Goal: Complete application form

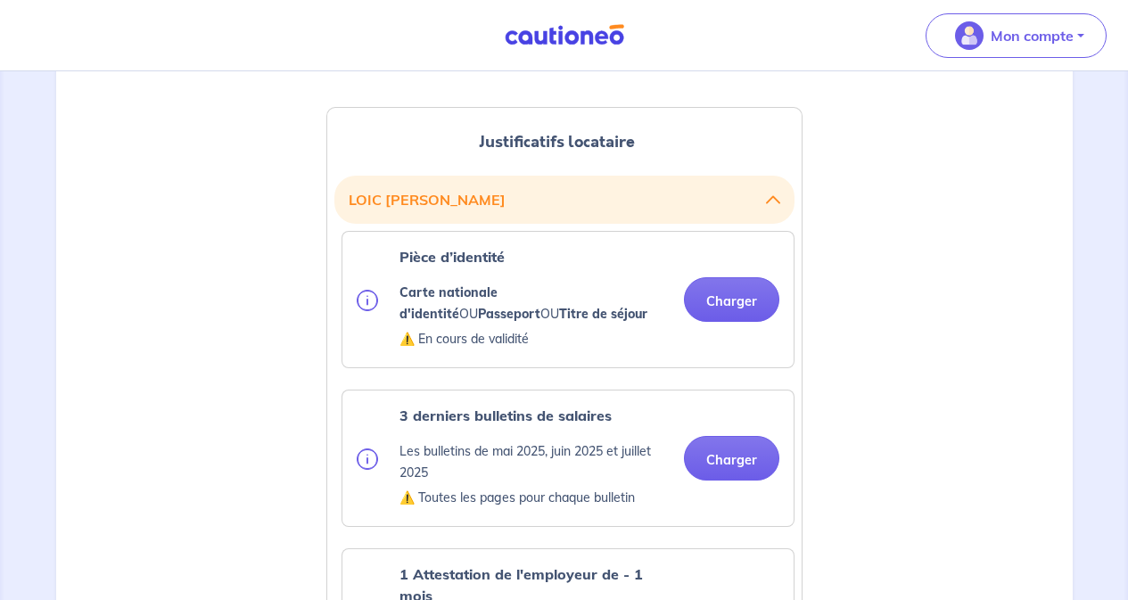
scroll to position [473, 0]
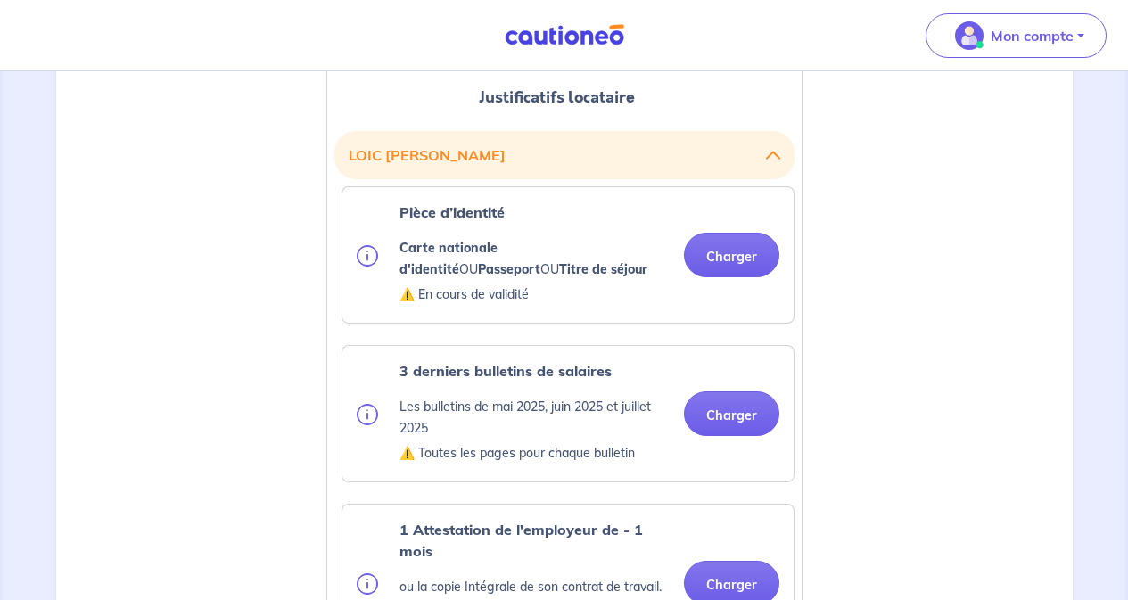
click at [735, 259] on button "Charger" at bounding box center [731, 255] width 95 height 45
click at [747, 247] on button "Charger" at bounding box center [731, 255] width 95 height 45
click at [723, 423] on div "3 derniers bulletins de salaires Les bulletins de mai 2025, juin 2025 et juille…" at bounding box center [567, 414] width 451 height 136
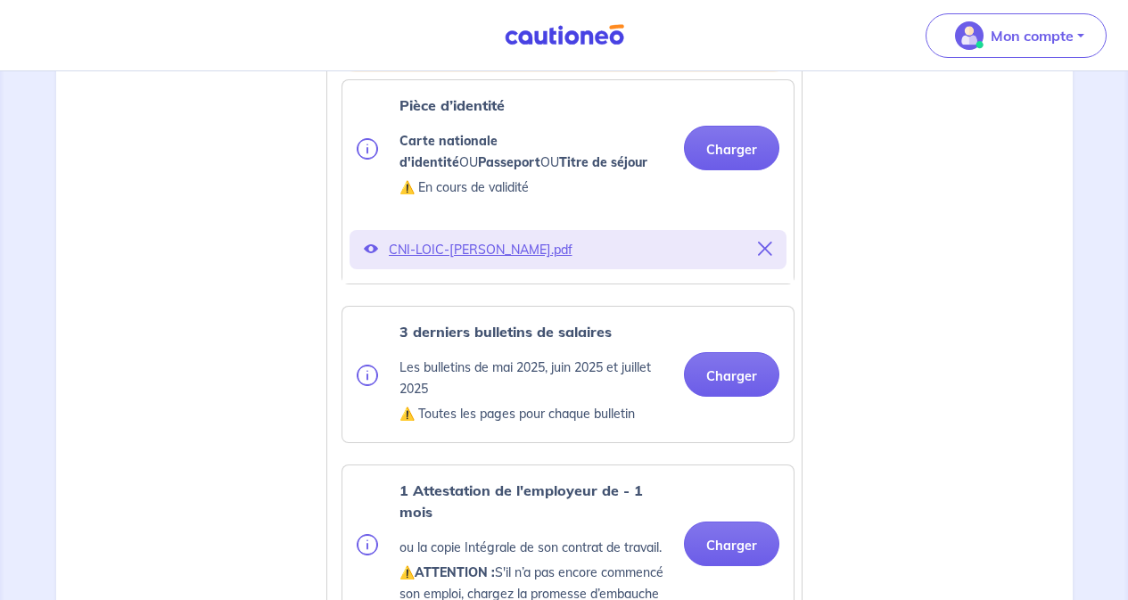
scroll to position [651, 0]
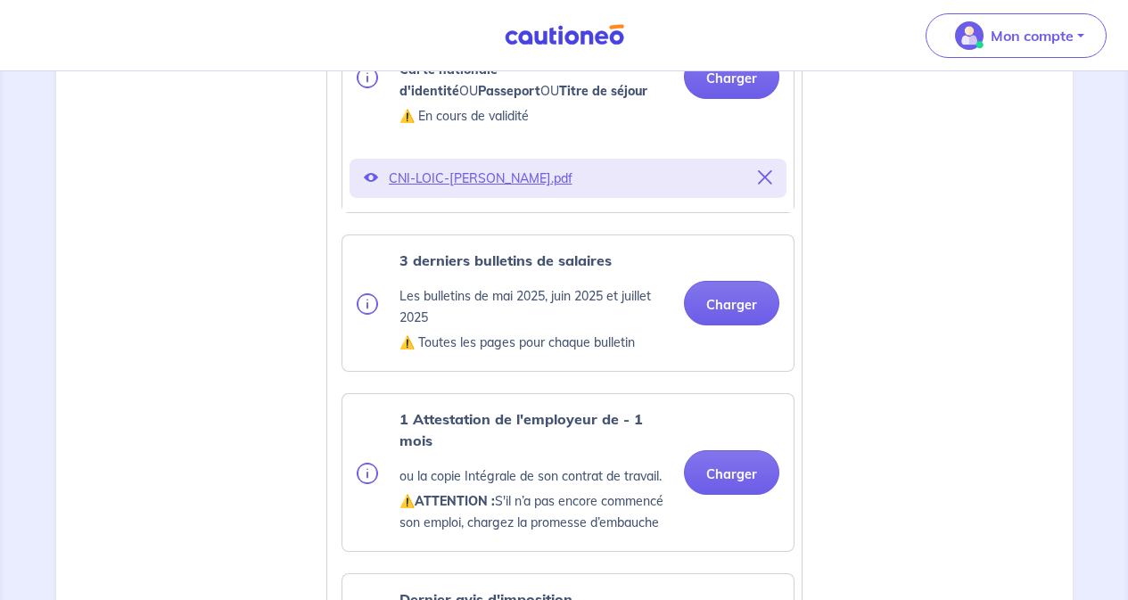
click at [734, 311] on button "Charger" at bounding box center [731, 303] width 95 height 45
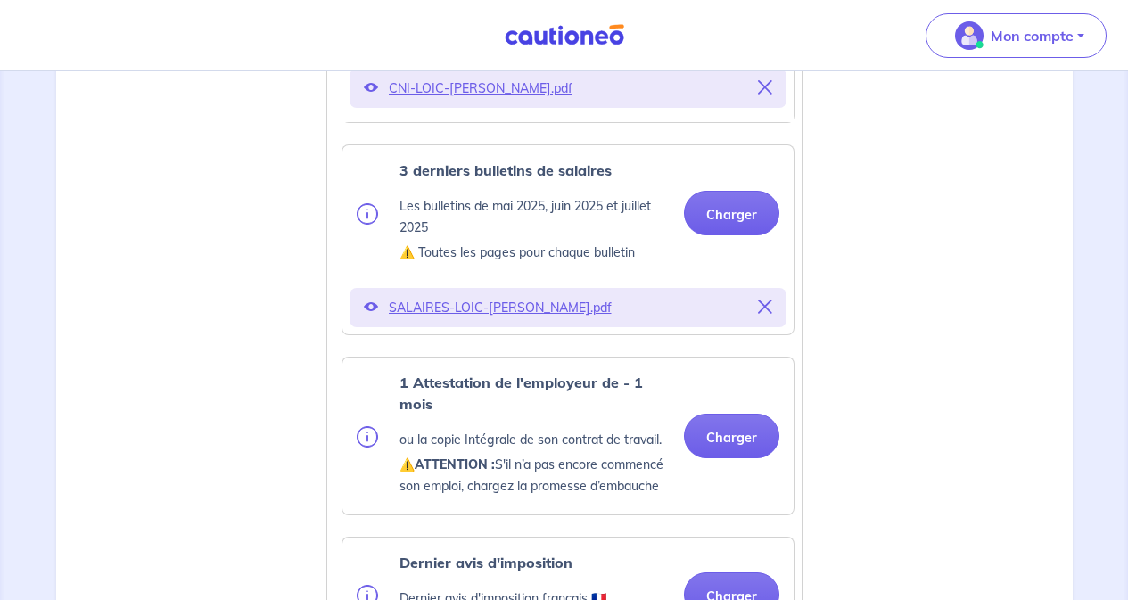
scroll to position [829, 0]
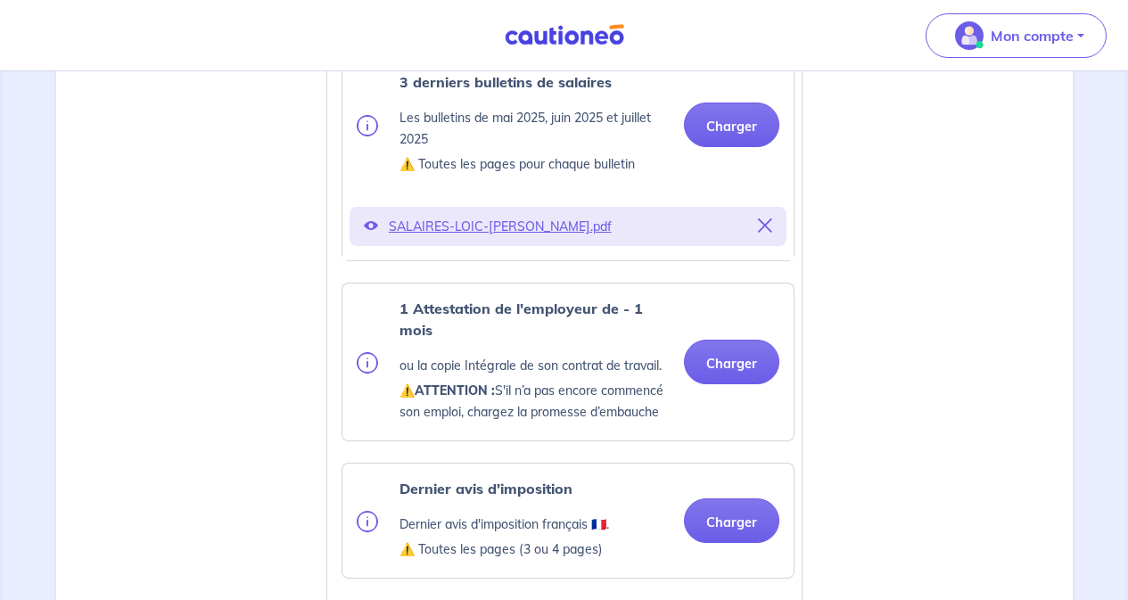
click at [726, 374] on button "Charger" at bounding box center [731, 362] width 95 height 45
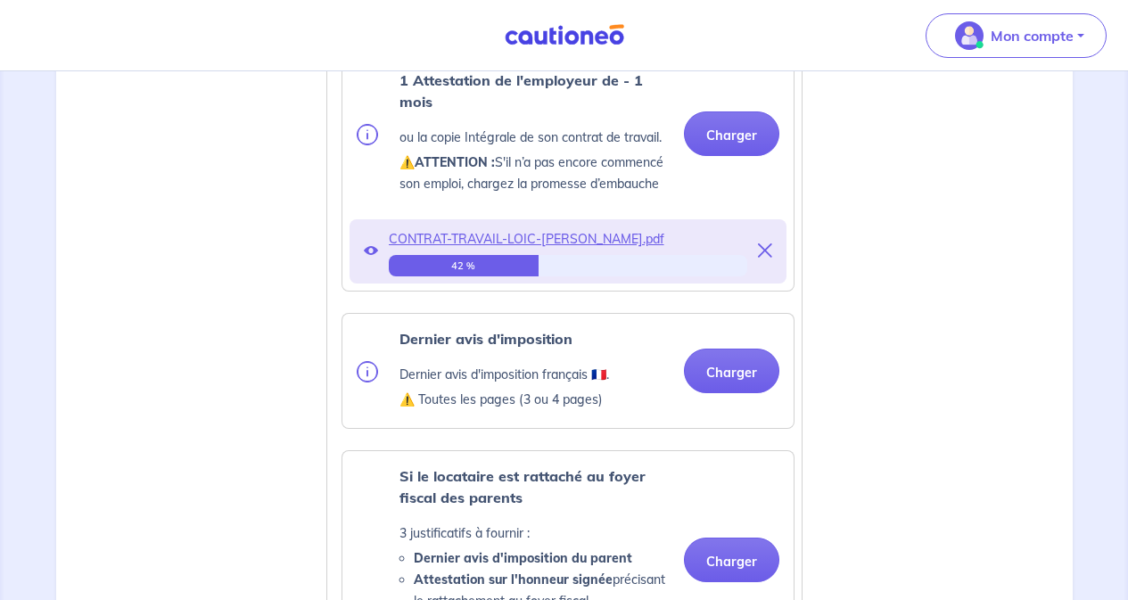
scroll to position [1097, 0]
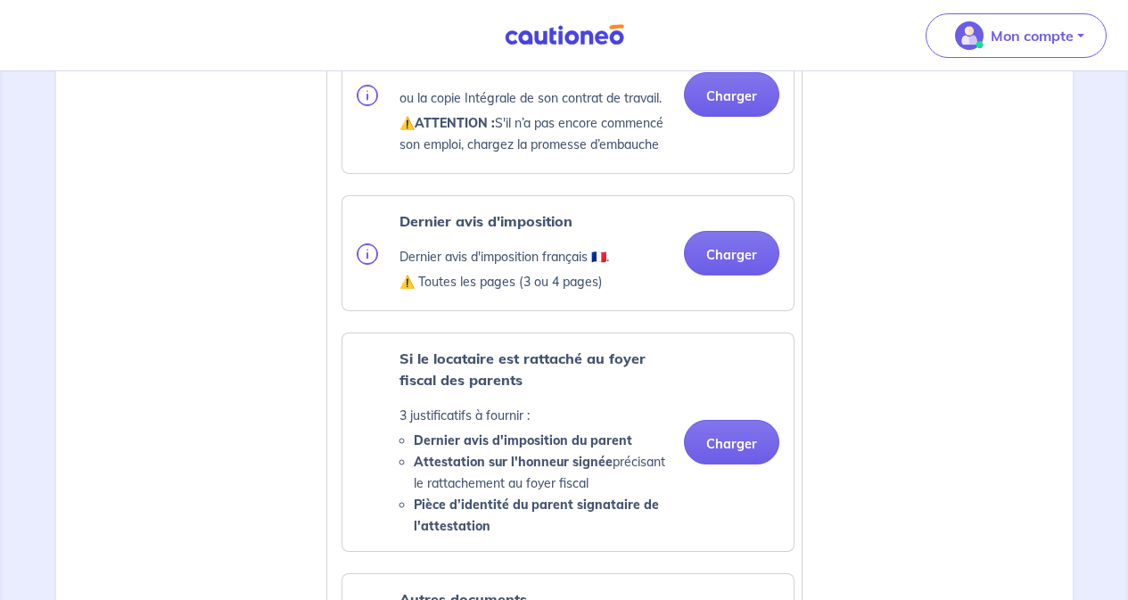
click at [721, 341] on ul "Pièce d’identité Carte nationale d'identité OU Passeport OU Titre de séjour ⚠️ …" at bounding box center [564, 254] width 460 height 1385
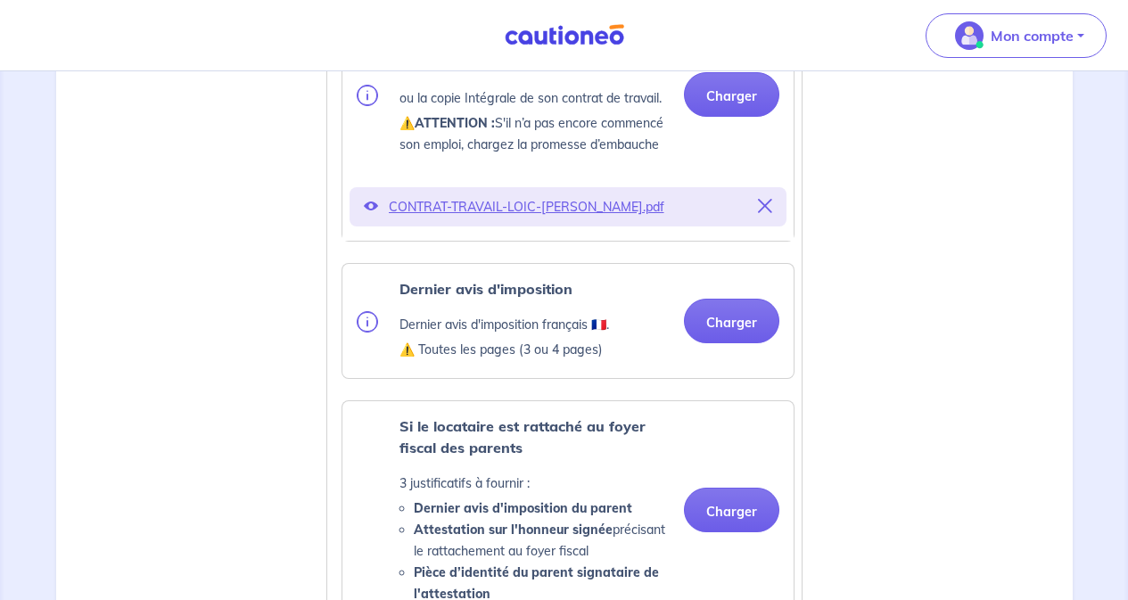
click at [716, 334] on button "Charger" at bounding box center [731, 321] width 95 height 45
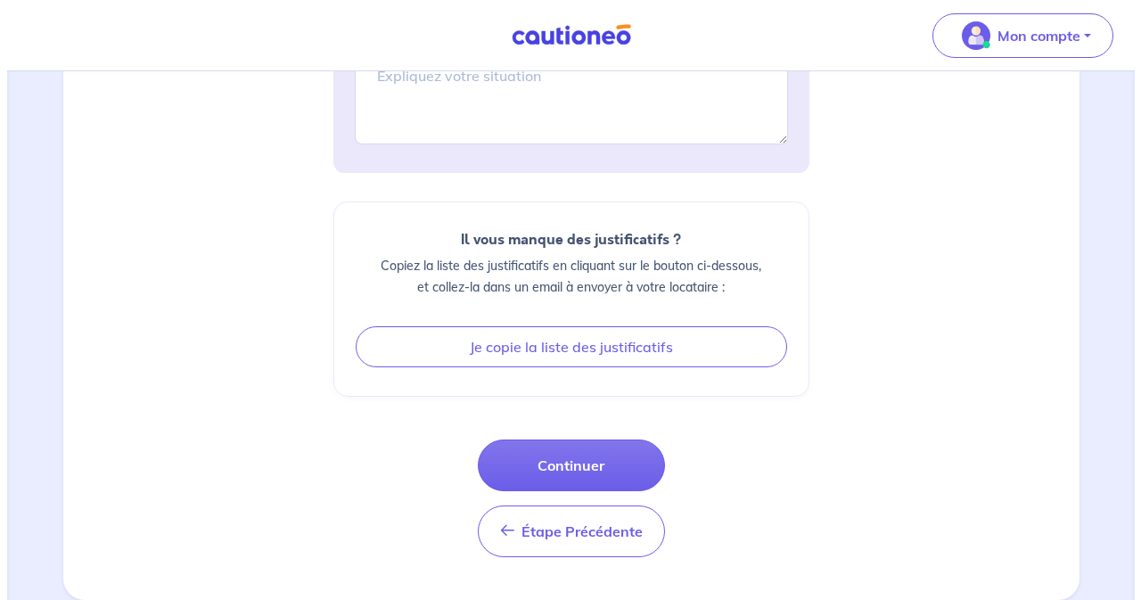
scroll to position [2348, 0]
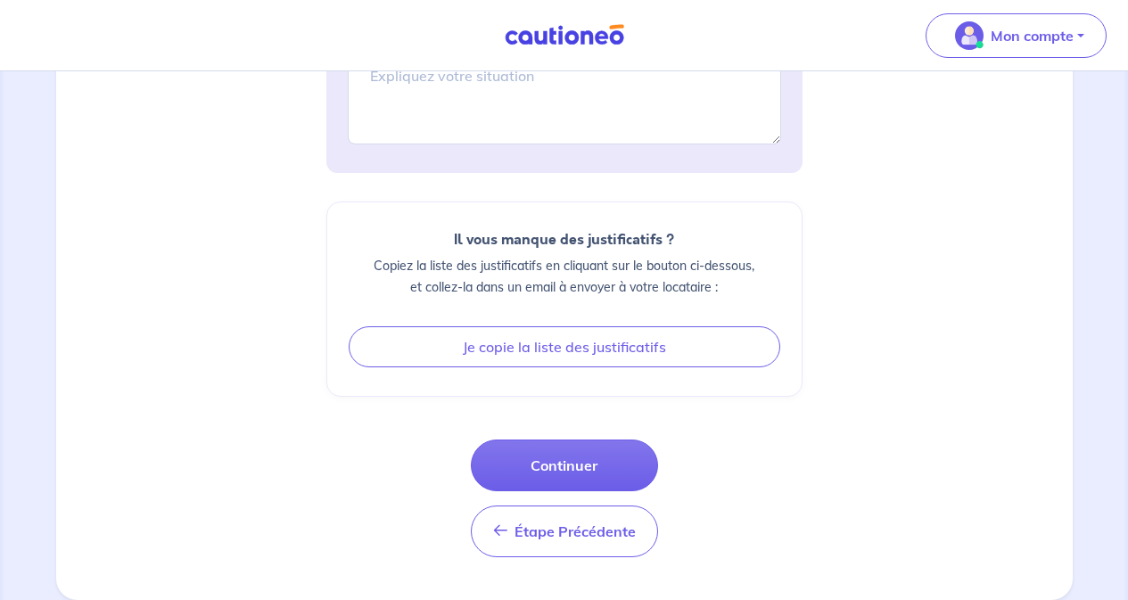
click at [571, 458] on button "Continuer" at bounding box center [564, 466] width 187 height 52
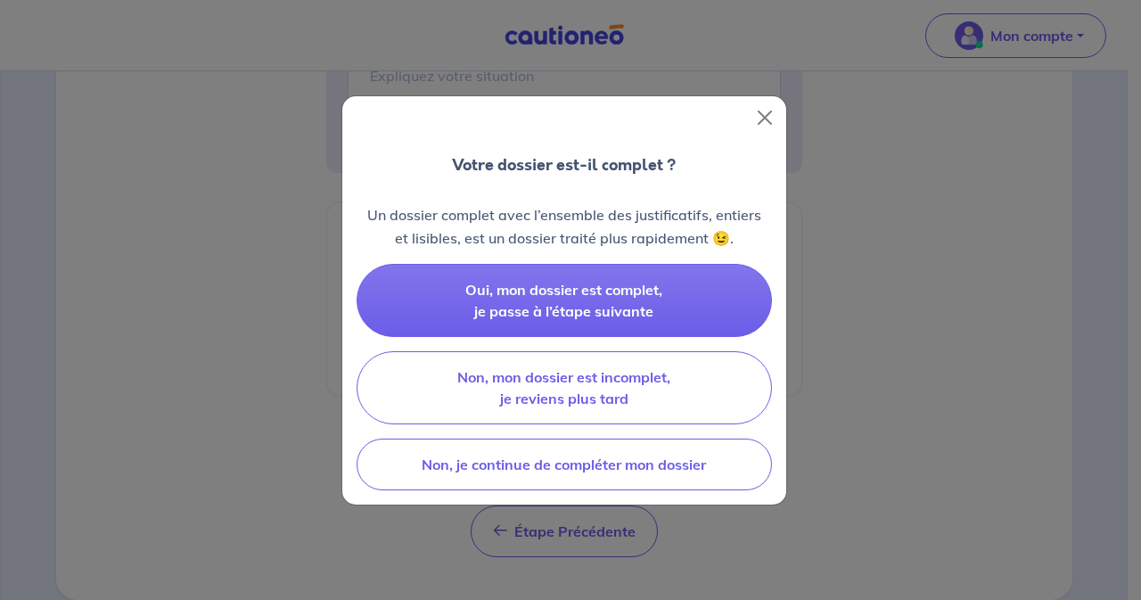
click at [609, 300] on button "Oui, mon dossier est complet, je passe à l’étape suivante" at bounding box center [564, 300] width 415 height 73
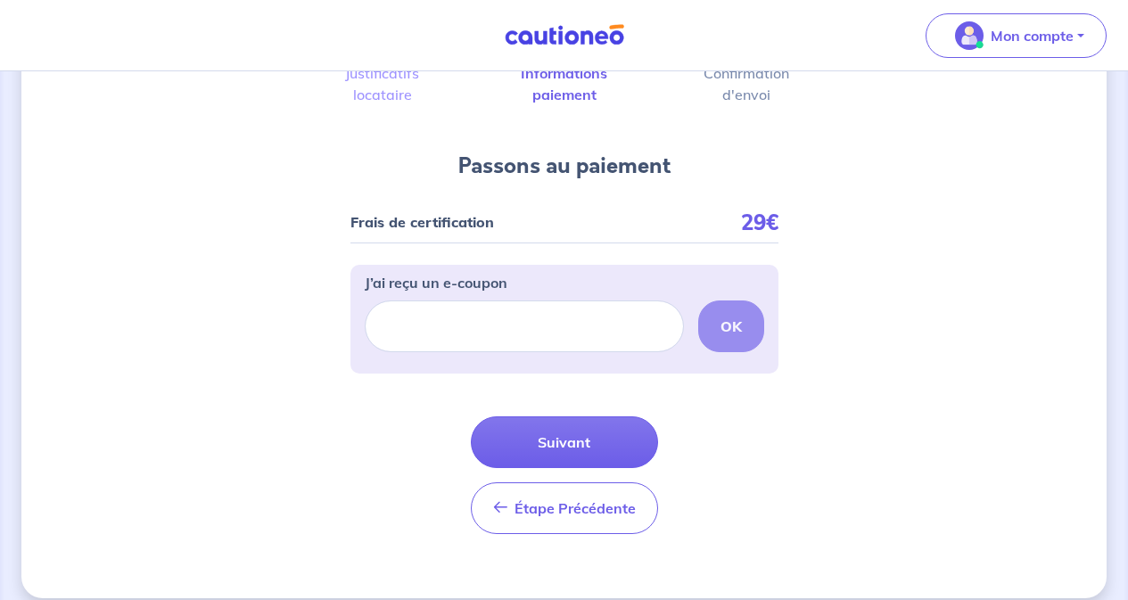
scroll to position [146, 0]
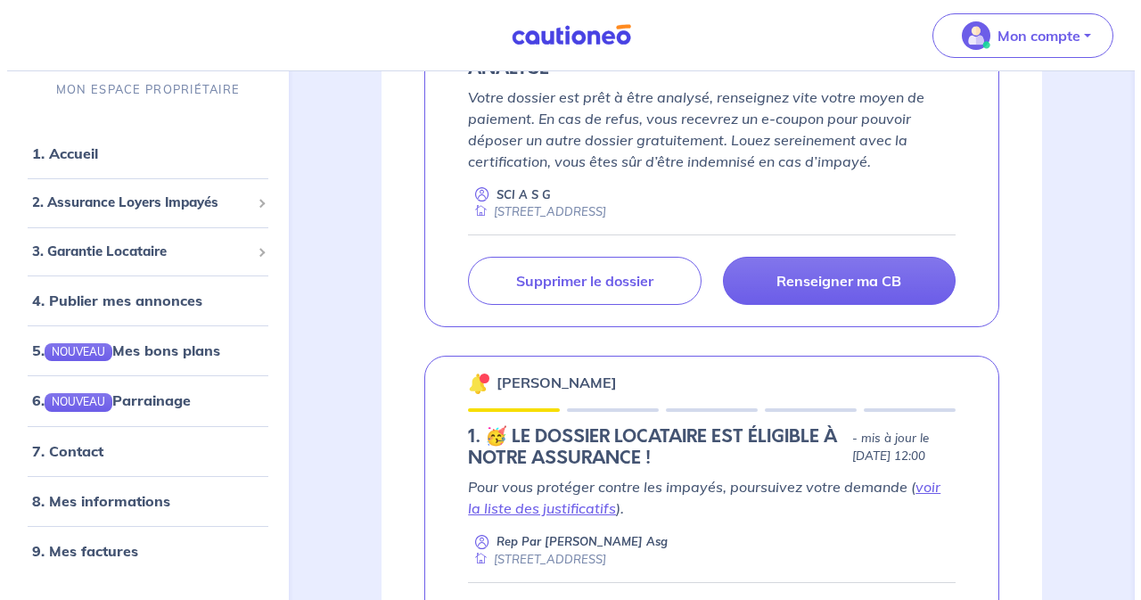
scroll to position [535, 0]
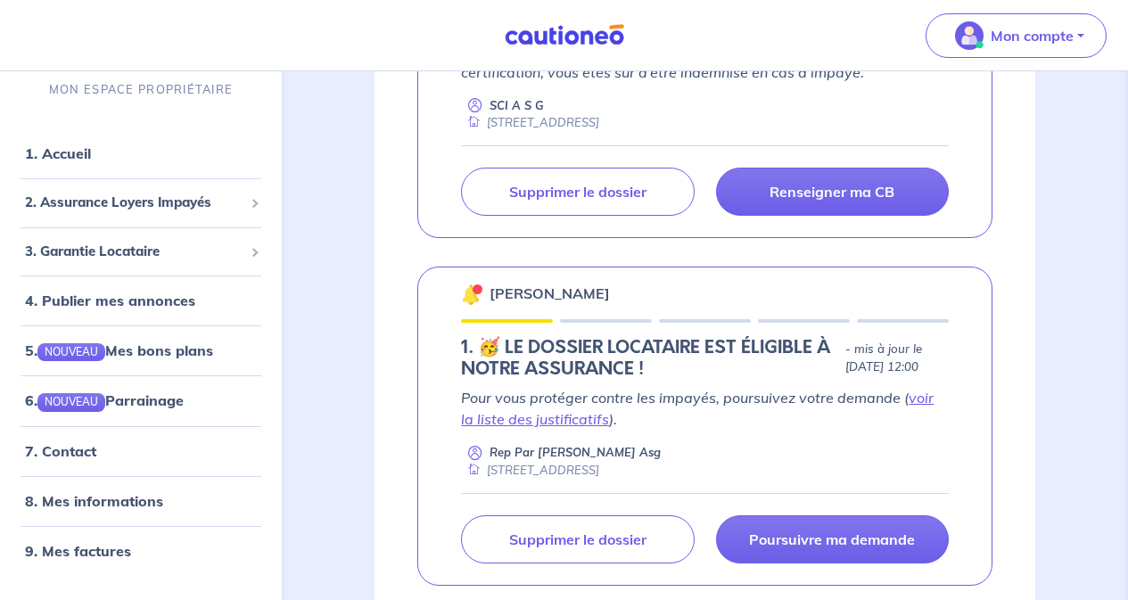
click at [599, 533] on p "Supprimer le dossier" at bounding box center [577, 539] width 137 height 18
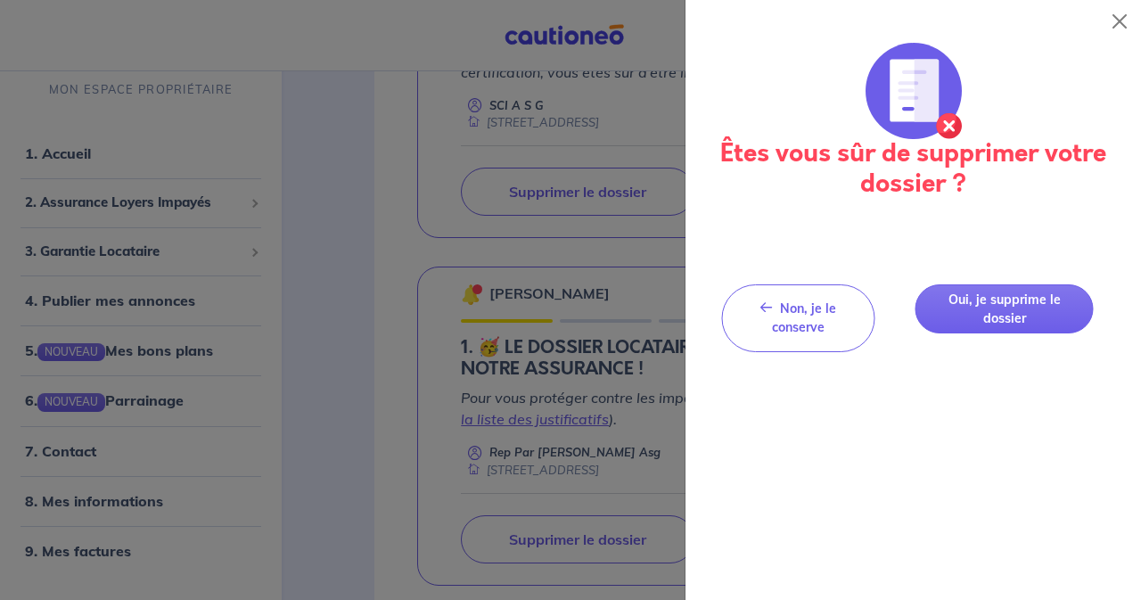
click at [1006, 315] on button "Oui, je supprime le dossier" at bounding box center [1005, 308] width 178 height 49
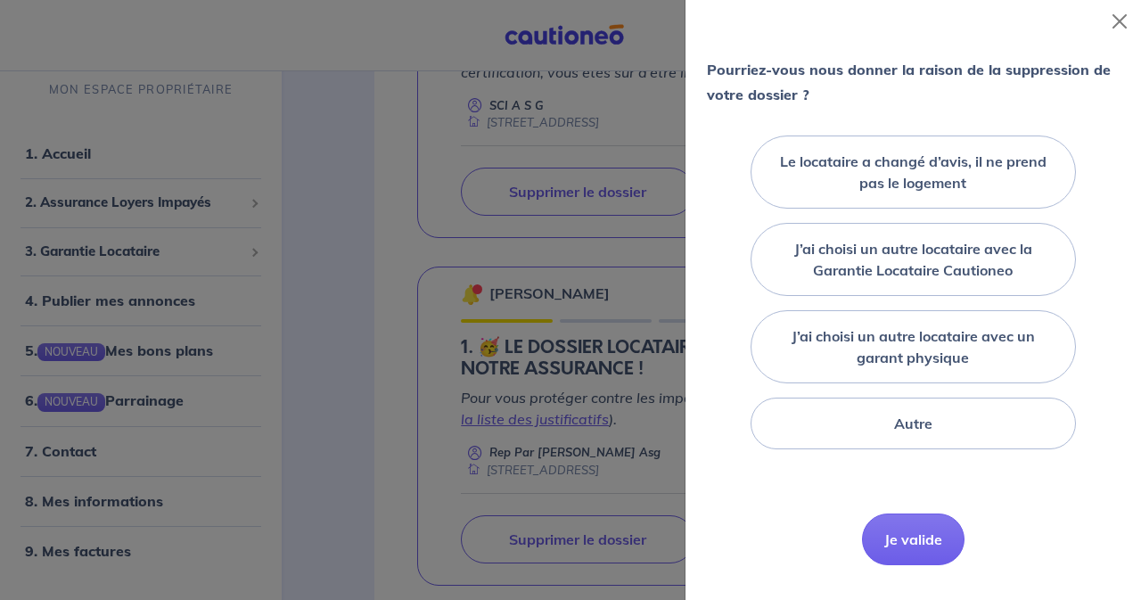
scroll to position [178, 0]
click at [926, 423] on div "Autre" at bounding box center [914, 423] width 326 height 52
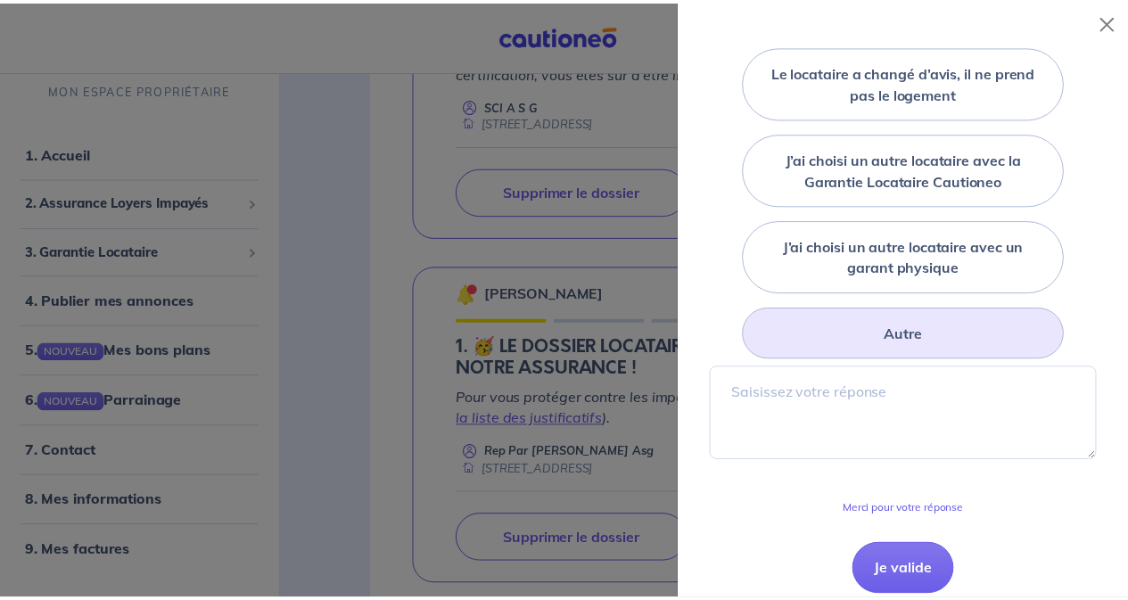
scroll to position [335, 0]
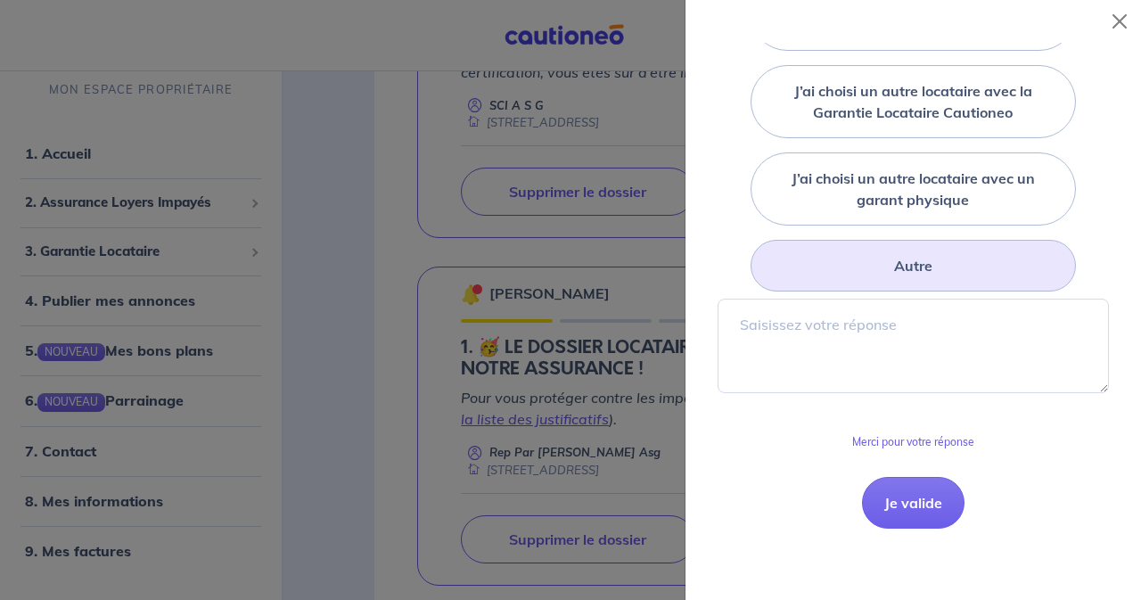
click at [899, 498] on button "Je valide" at bounding box center [913, 503] width 103 height 52
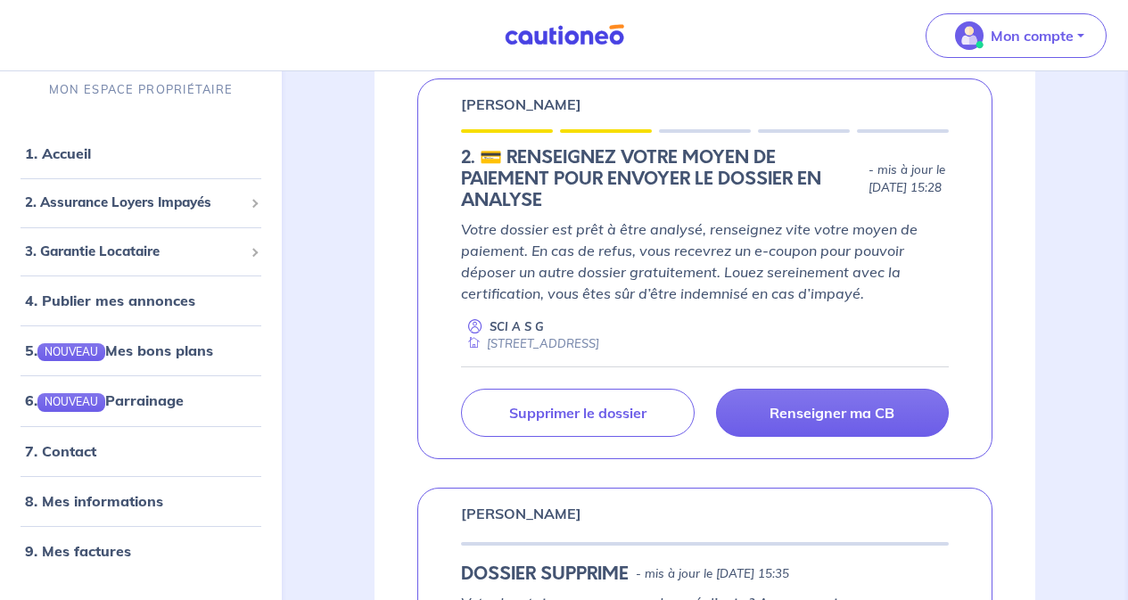
scroll to position [267, 0]
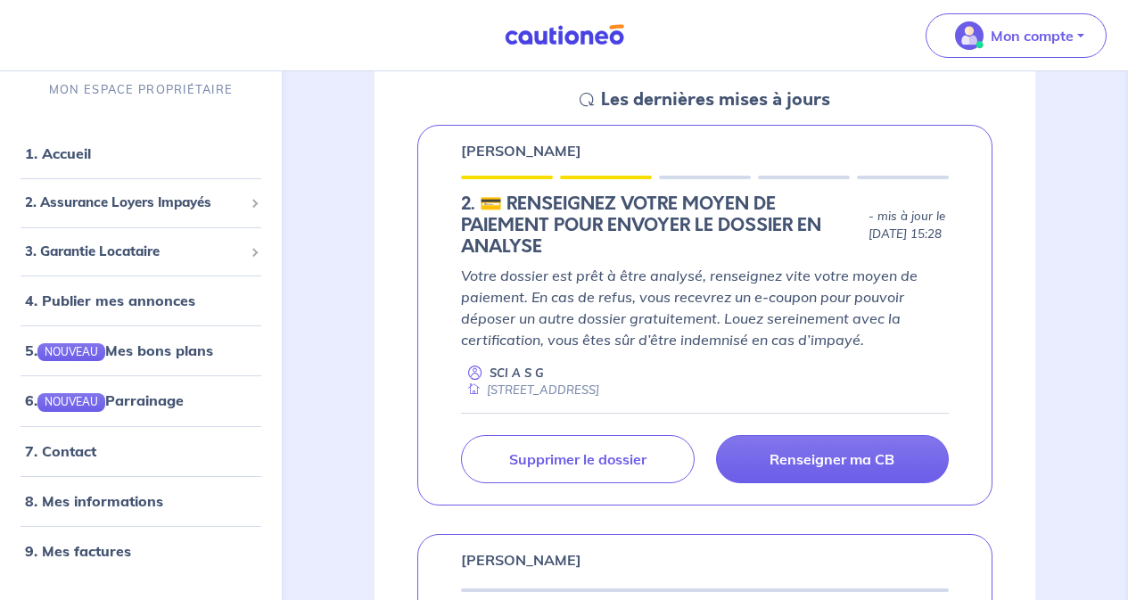
click at [852, 462] on p "Renseigner ma CB" at bounding box center [831, 459] width 125 height 18
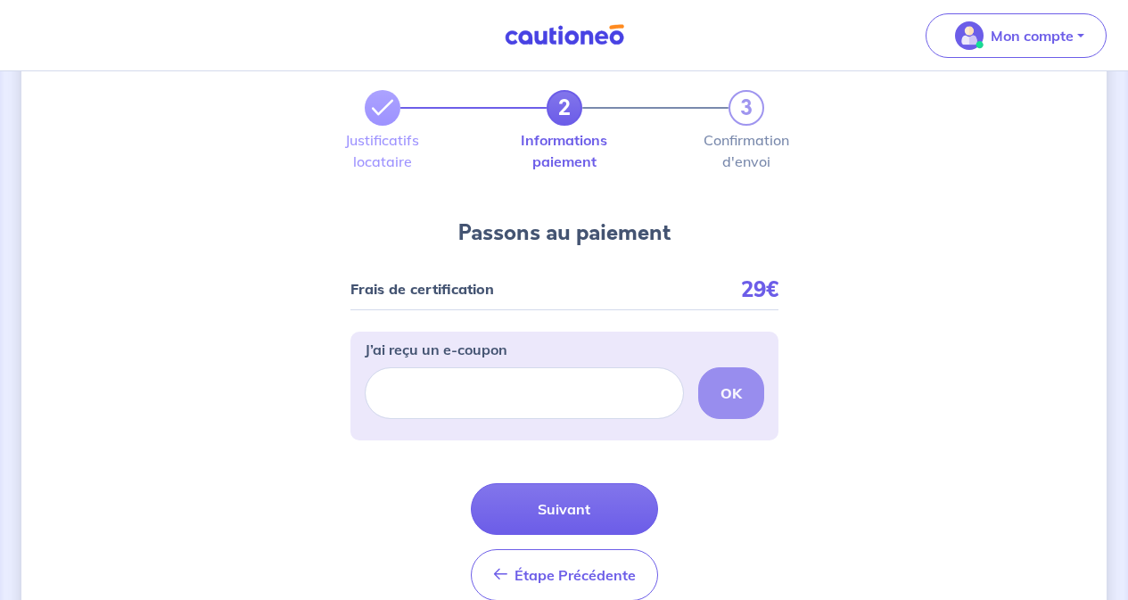
scroll to position [89, 0]
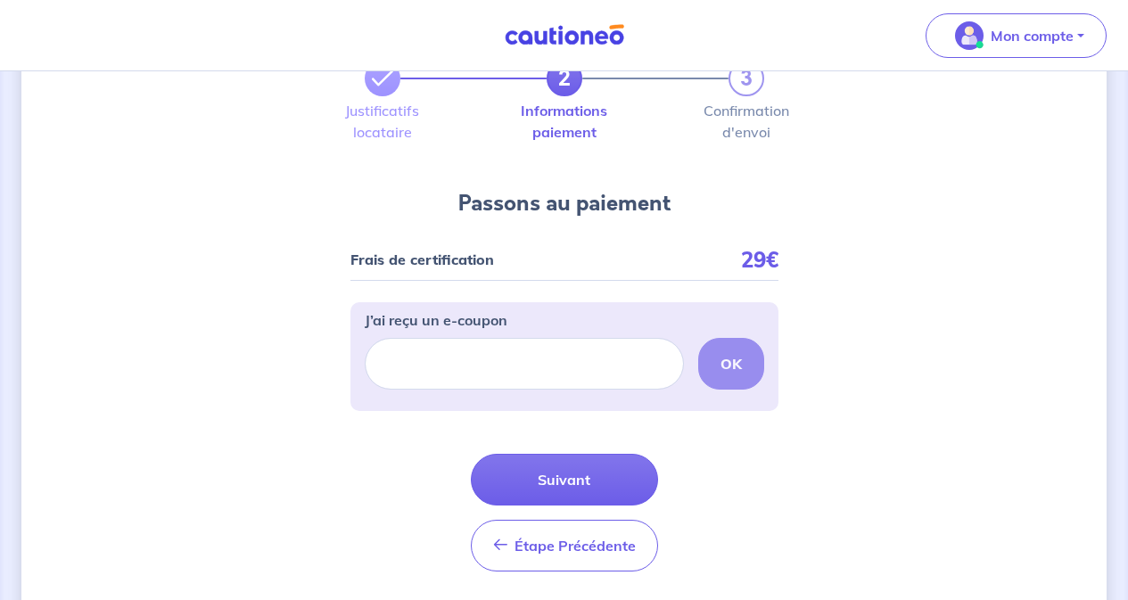
click at [571, 474] on button "Suivant" at bounding box center [564, 480] width 187 height 52
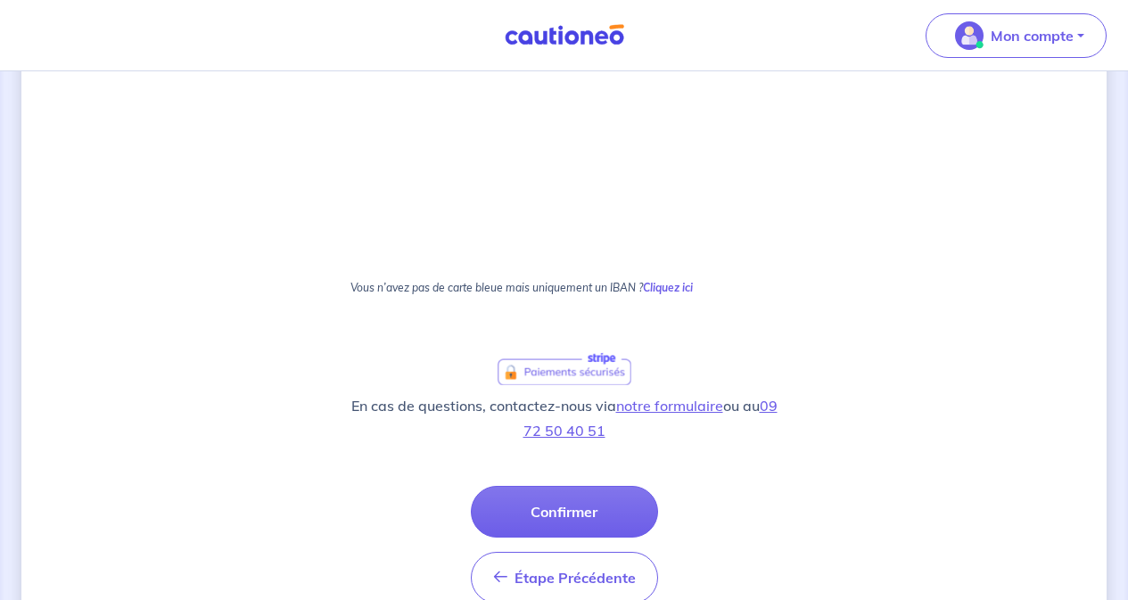
scroll to position [1078, 0]
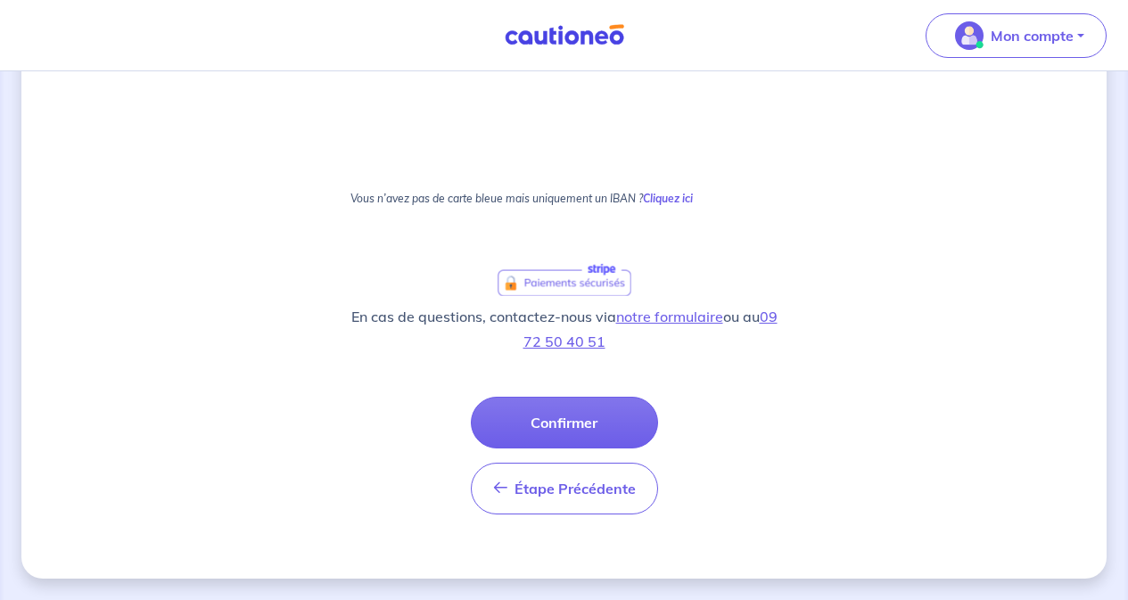
click at [574, 418] on button "Confirmer" at bounding box center [564, 423] width 187 height 52
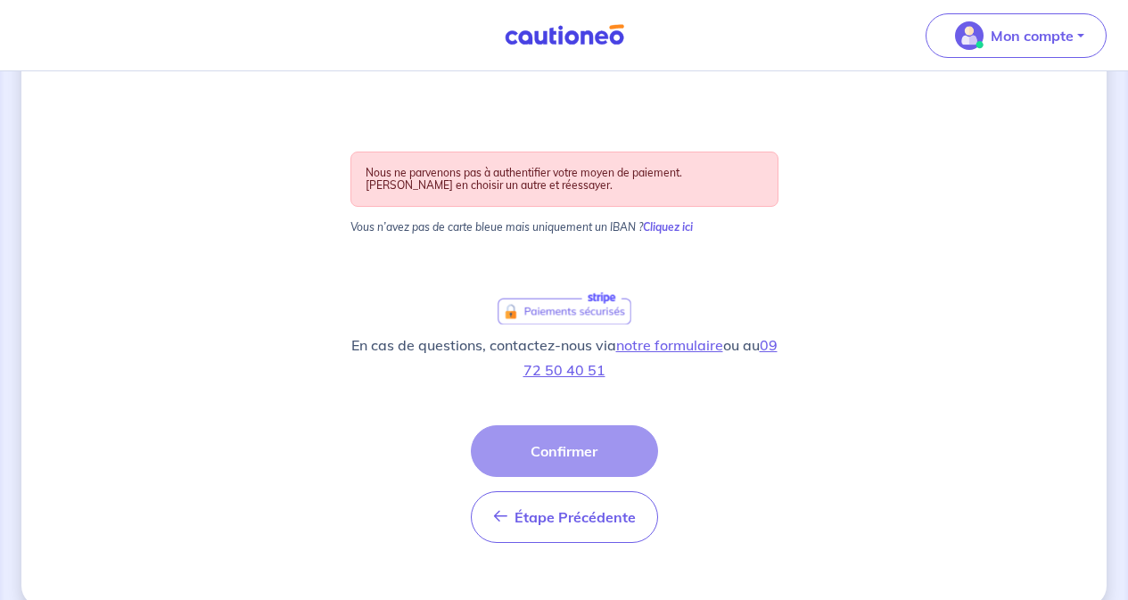
scroll to position [952, 0]
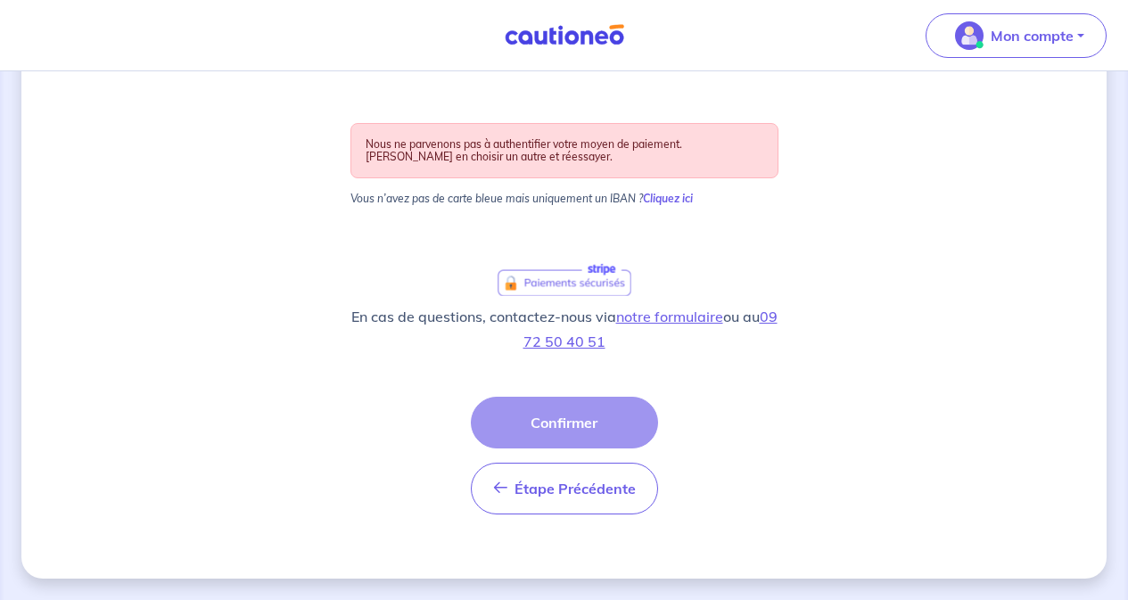
click at [587, 505] on button "Étape Précédente Précédent" at bounding box center [564, 489] width 187 height 52
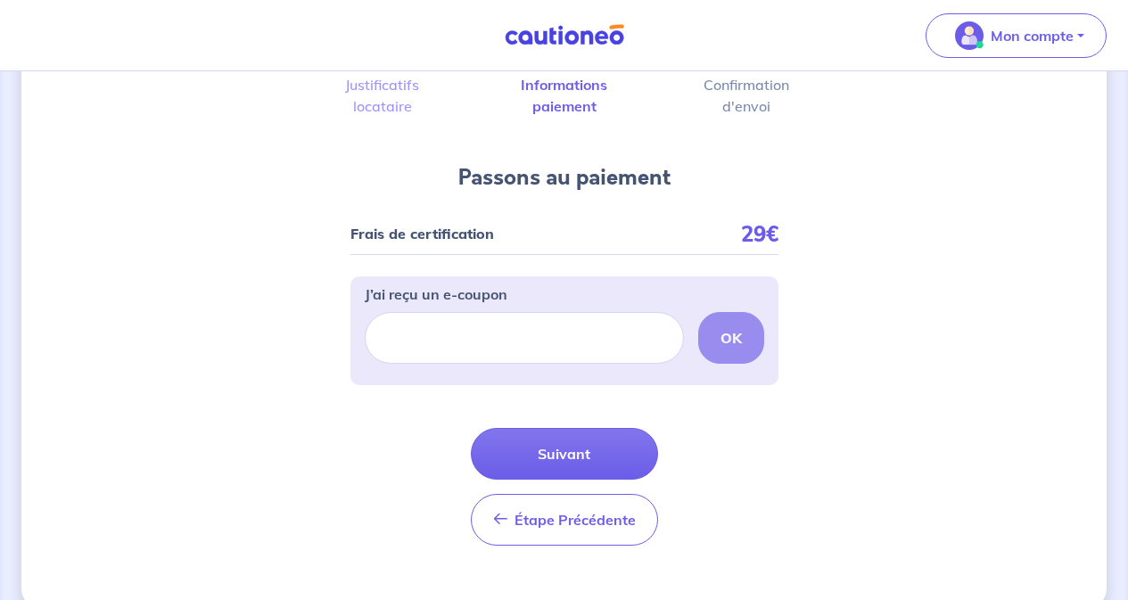
scroll to position [146, 0]
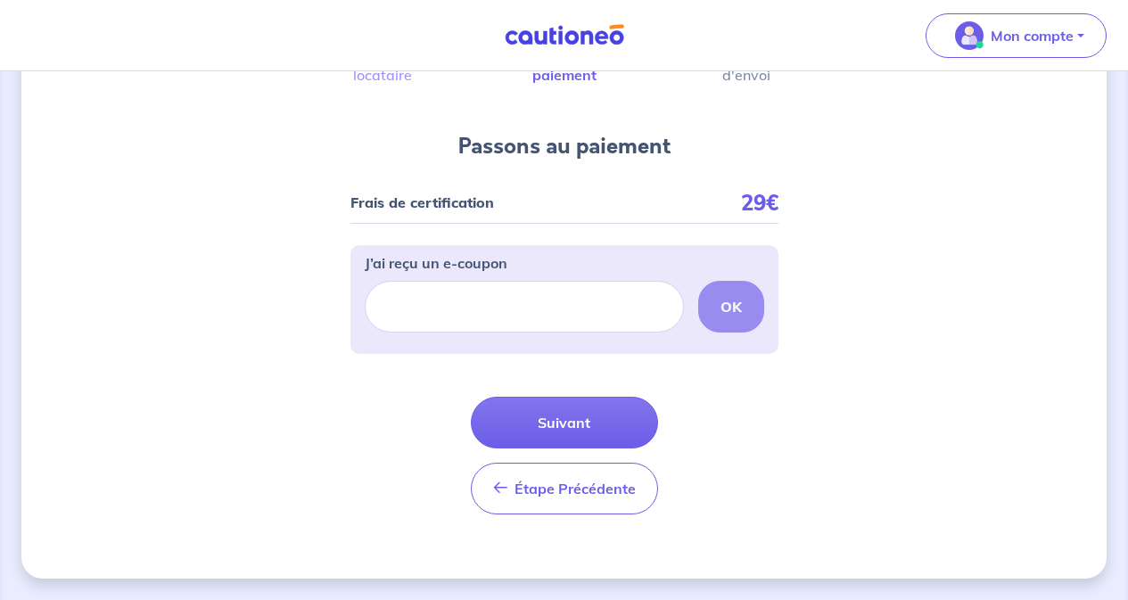
click at [590, 420] on button "Suivant" at bounding box center [564, 423] width 187 height 52
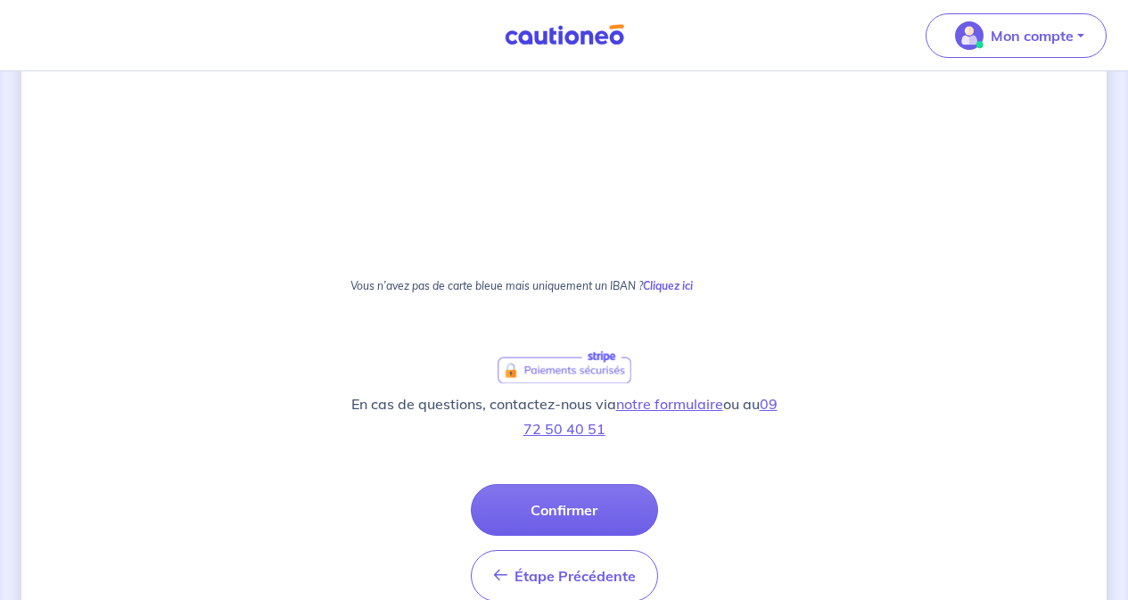
scroll to position [890, 0]
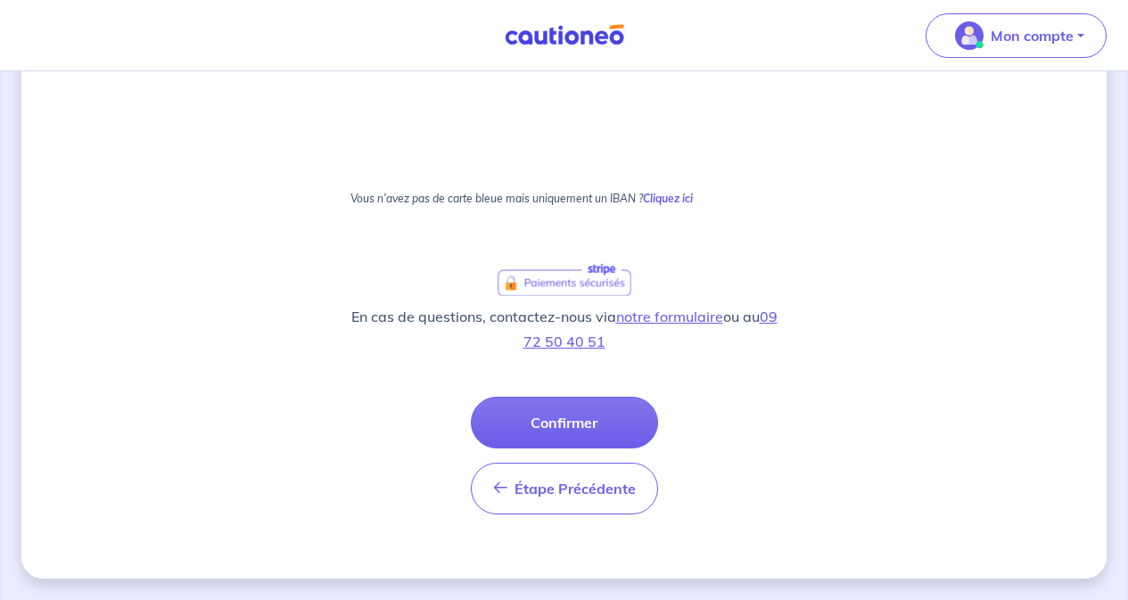
click at [588, 418] on button "Confirmer" at bounding box center [564, 423] width 187 height 52
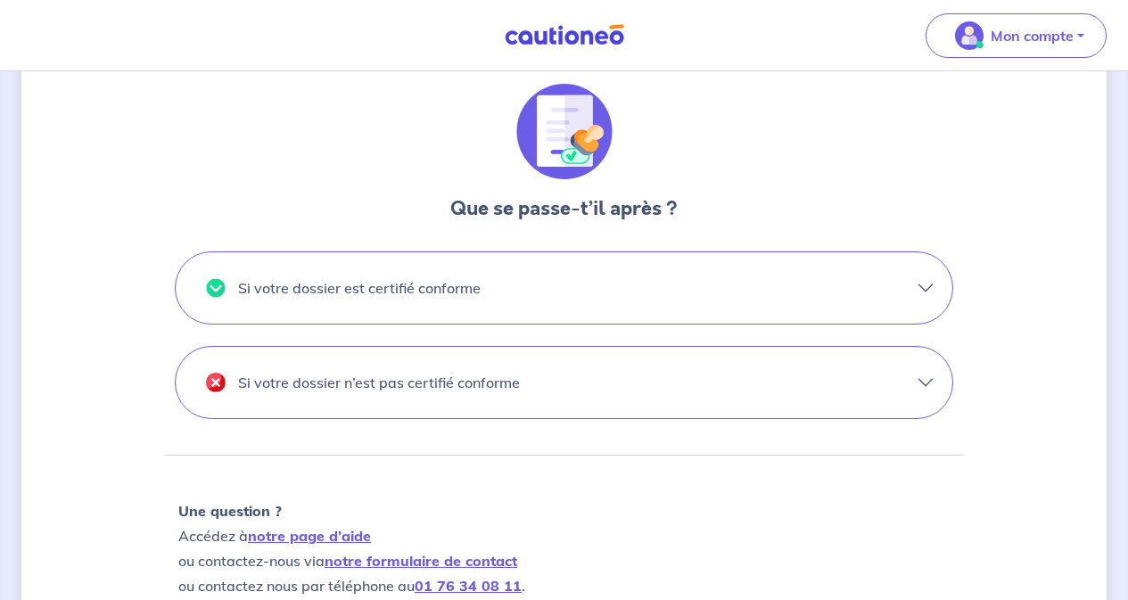
scroll to position [535, 0]
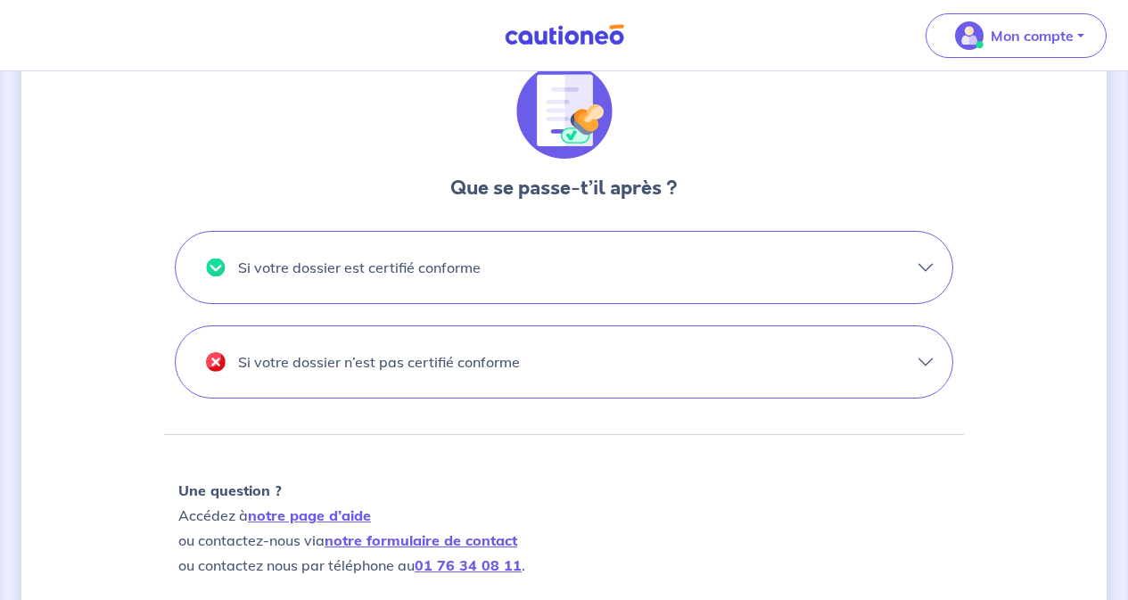
click at [926, 261] on button "Si votre dossier est certifié conforme" at bounding box center [564, 267] width 777 height 71
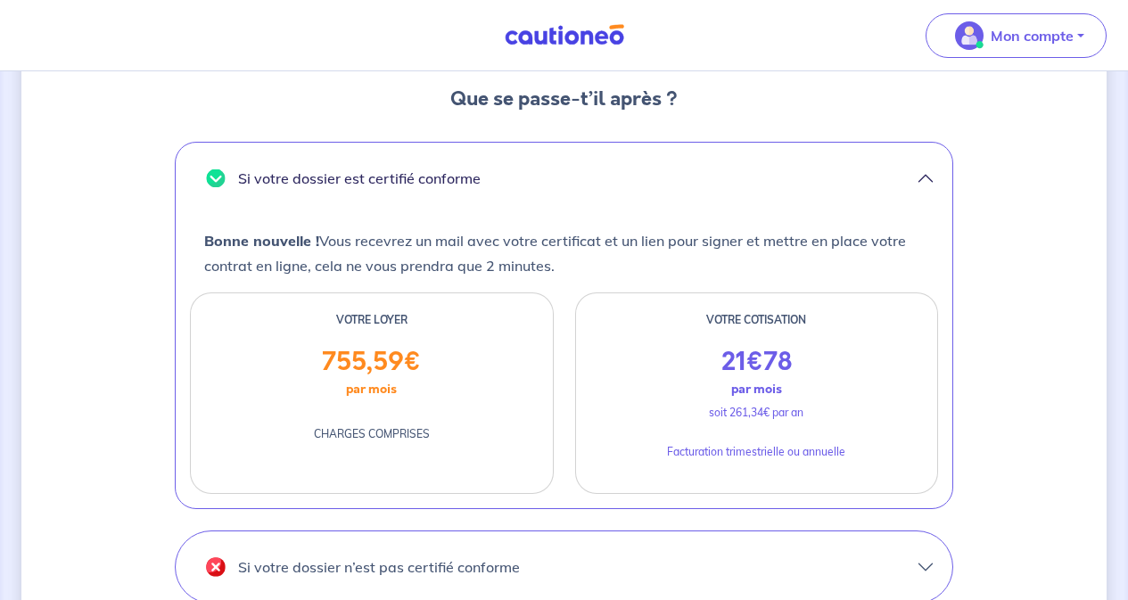
scroll to position [713, 0]
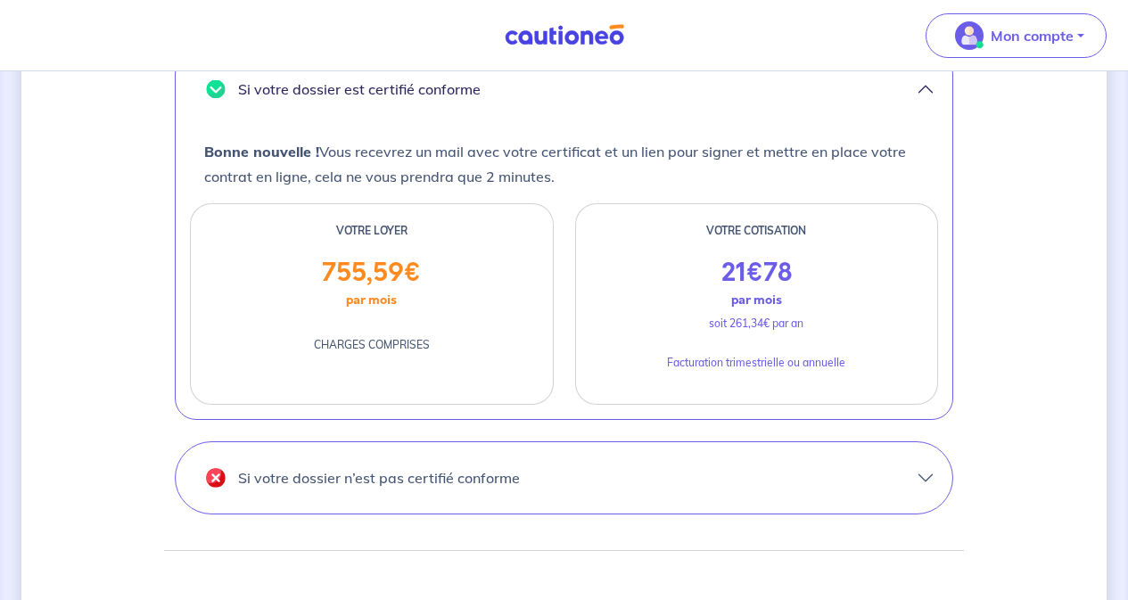
click at [927, 488] on button "Si votre dossier n’est pas certifié conforme" at bounding box center [564, 477] width 777 height 71
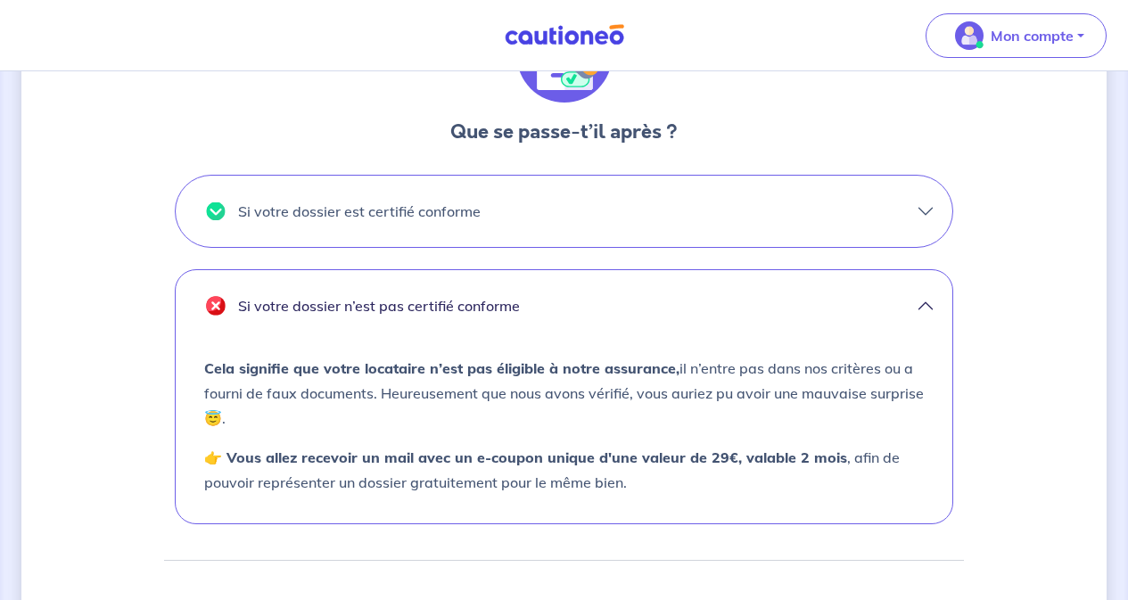
scroll to position [446, 0]
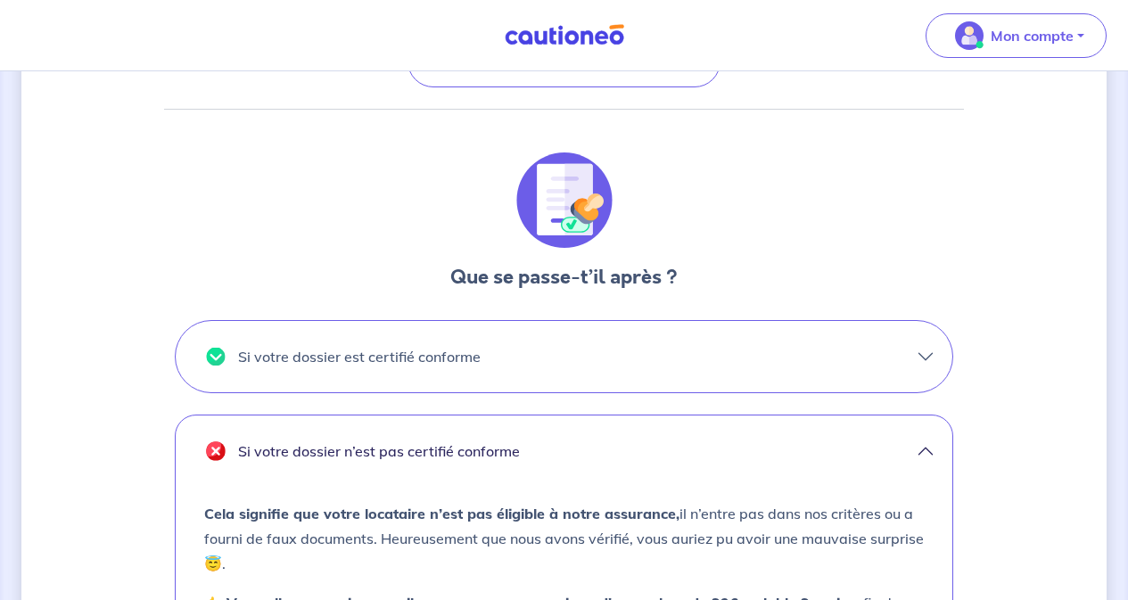
click at [929, 362] on button "Si votre dossier est certifié conforme" at bounding box center [564, 356] width 777 height 71
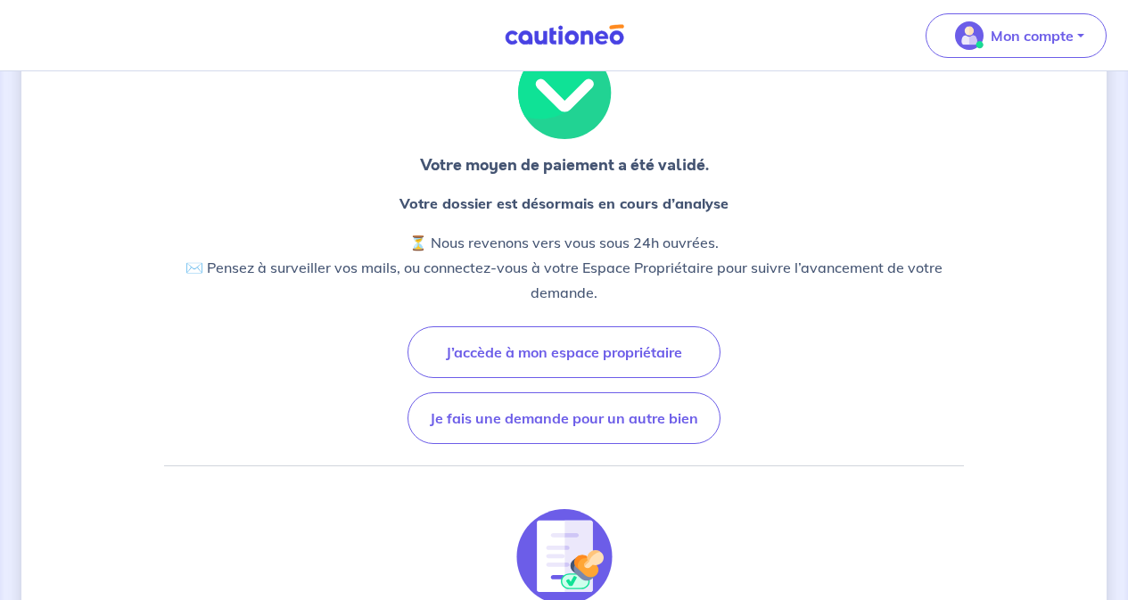
scroll to position [0, 0]
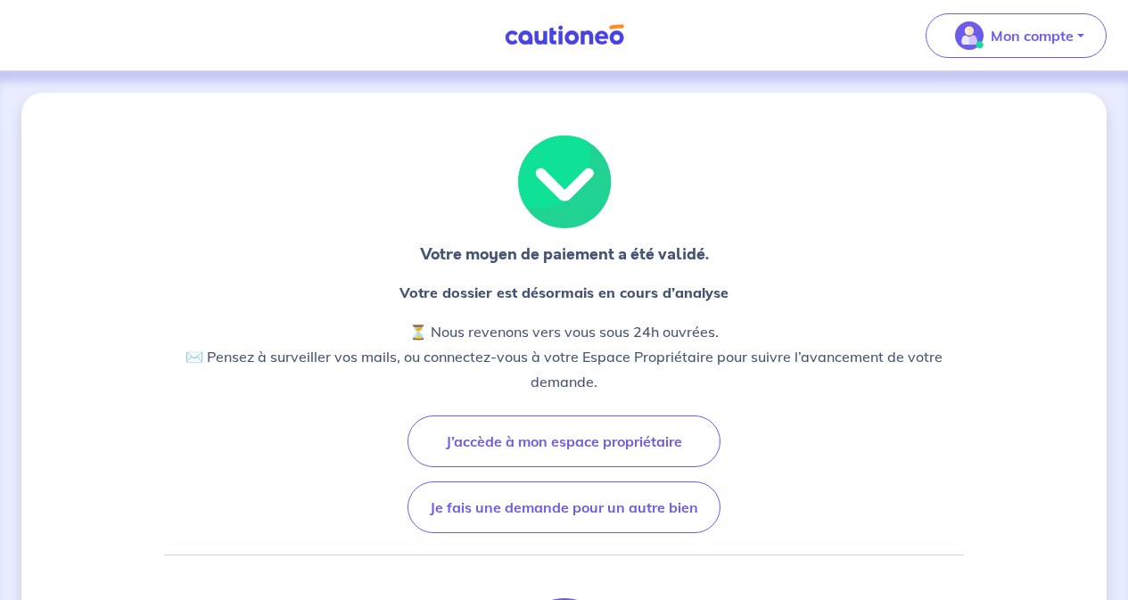
click at [617, 440] on button "J’accède à mon espace propriétaire" at bounding box center [563, 441] width 313 height 52
